Goal: Information Seeking & Learning: Learn about a topic

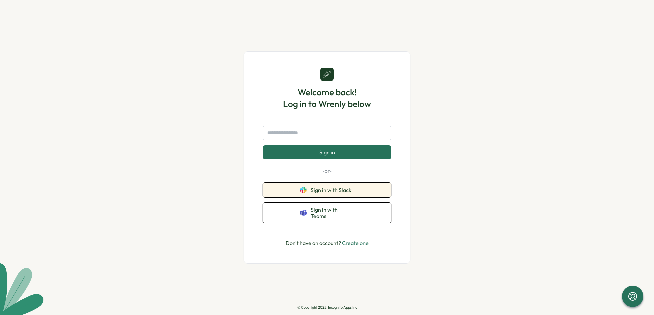
click at [341, 193] on span "Sign in with Slack" at bounding box center [332, 190] width 43 height 6
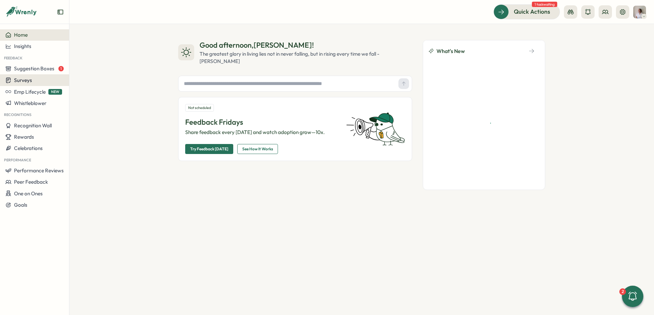
click at [29, 79] on span "Surveys" at bounding box center [23, 80] width 18 height 6
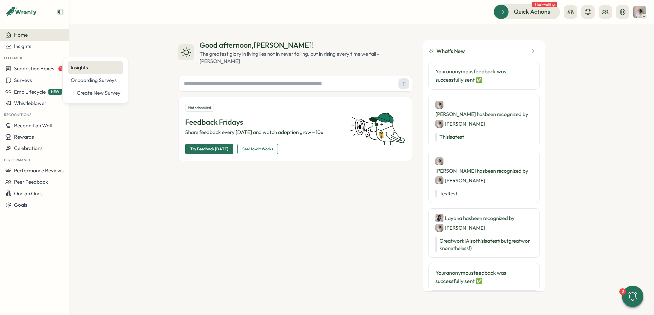
click at [88, 69] on div "Insights" at bounding box center [96, 67] width 50 height 7
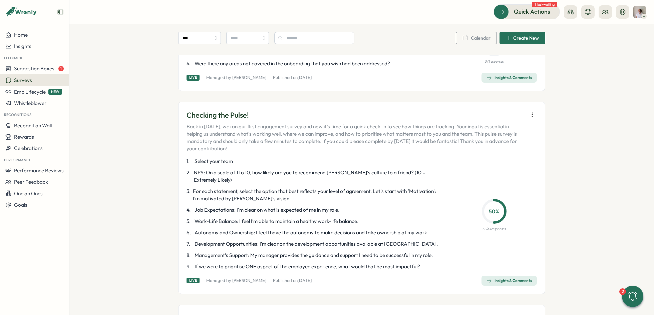
scroll to position [77, 0]
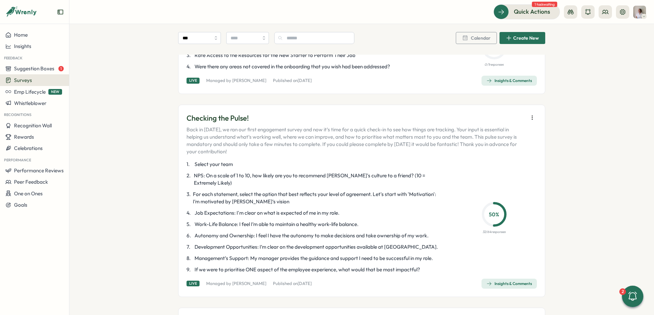
click at [530, 116] on icon "button" at bounding box center [532, 117] width 7 height 7
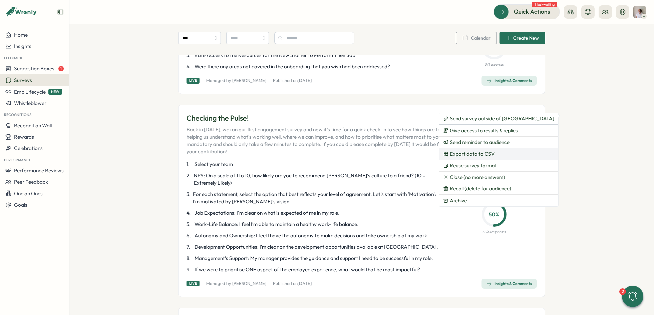
click at [484, 155] on span "Export data to CSV" at bounding box center [472, 154] width 45 height 6
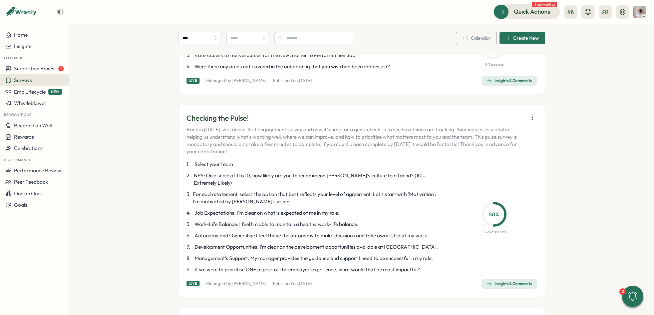
scroll to position [96, 0]
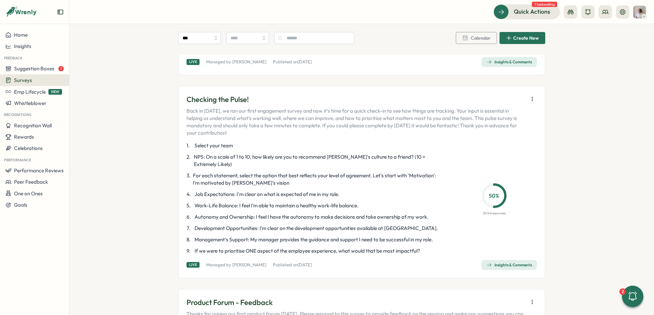
click at [512, 263] on div "Insights & Comments" at bounding box center [509, 265] width 45 height 5
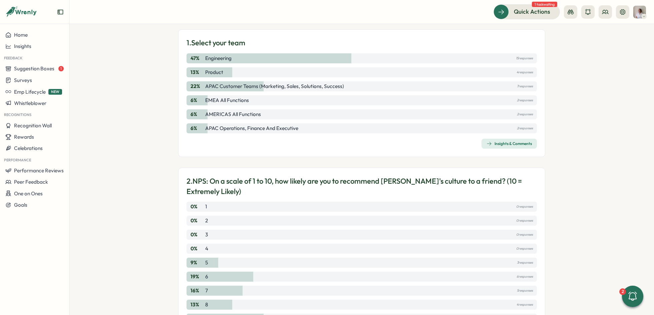
scroll to position [182, 0]
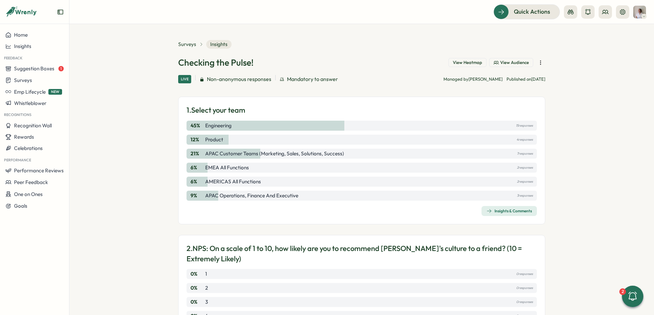
scroll to position [259, 0]
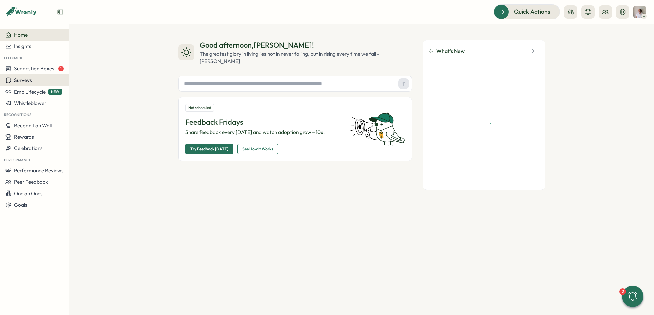
click at [25, 81] on span "Surveys" at bounding box center [23, 80] width 18 height 6
click at [87, 62] on div "Insights" at bounding box center [95, 67] width 55 height 13
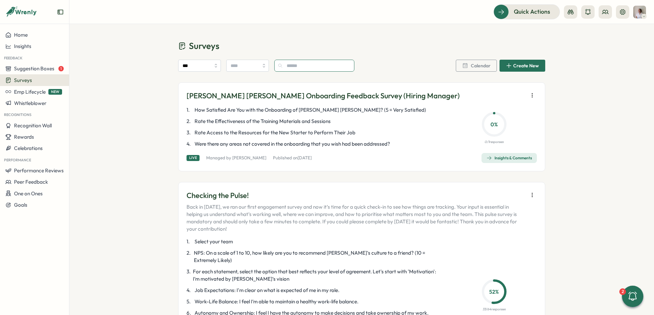
click at [299, 65] on input "text" at bounding box center [314, 66] width 80 height 12
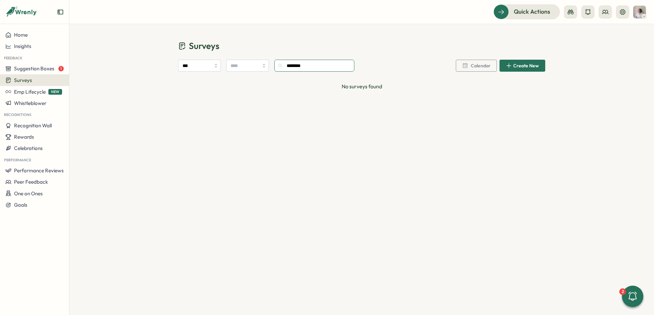
click at [299, 65] on input "********" at bounding box center [314, 66] width 80 height 12
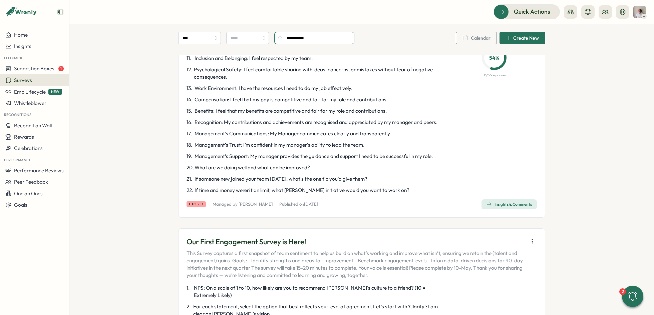
scroll to position [411, 0]
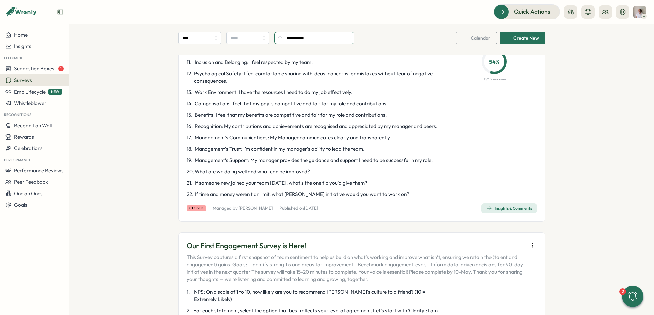
type input "**********"
click at [507, 206] on div "Insights & Comments" at bounding box center [509, 208] width 45 height 5
